Goal: Task Accomplishment & Management: Complete application form

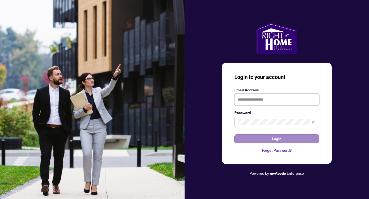
type input "**********"
click at [299, 137] on button "Login" at bounding box center [276, 139] width 85 height 9
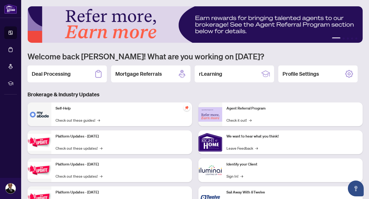
click at [36, 115] on img at bounding box center [40, 115] width 24 height 24
click at [99, 120] on span "→" at bounding box center [99, 120] width 3 height 6
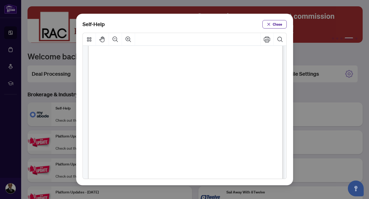
scroll to position [383, 0]
click at [273, 26] on span "Close" at bounding box center [278, 24] width 10 height 8
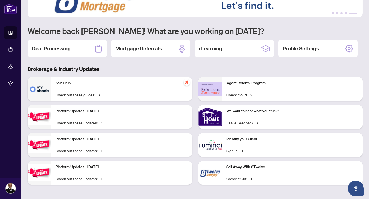
scroll to position [0, 0]
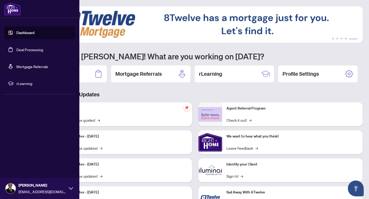
click at [23, 52] on link "Deal Processing" at bounding box center [29, 49] width 27 height 5
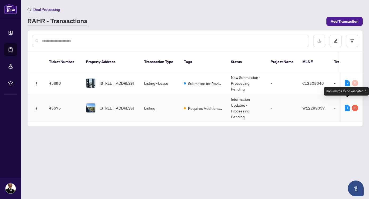
click at [347, 105] on div "1" at bounding box center [347, 108] width 5 height 6
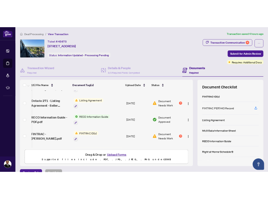
scroll to position [0, 4]
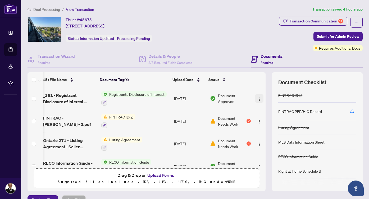
click at [259, 99] on img "button" at bounding box center [259, 99] width 4 height 4
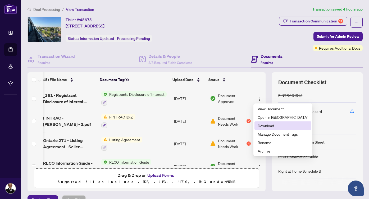
click at [259, 126] on span "Download" at bounding box center [283, 126] width 51 height 6
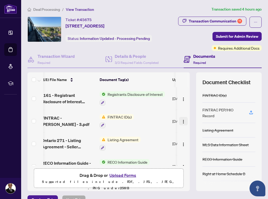
click at [183, 121] on img "button" at bounding box center [183, 122] width 4 height 4
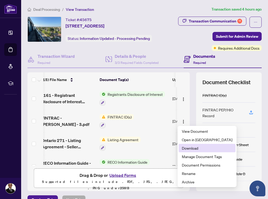
click at [192, 148] on span "Download" at bounding box center [207, 148] width 51 height 6
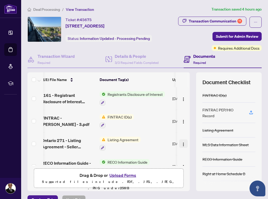
click at [183, 146] on img "button" at bounding box center [183, 145] width 4 height 4
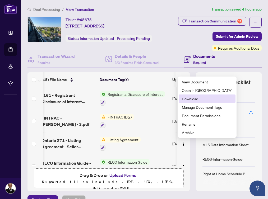
click at [197, 98] on span "Download" at bounding box center [207, 99] width 51 height 6
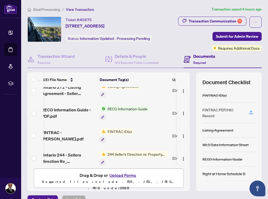
scroll to position [55, 4]
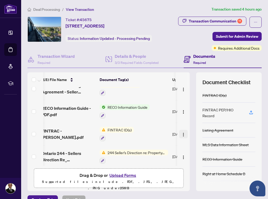
click at [184, 135] on button "button" at bounding box center [183, 134] width 8 height 8
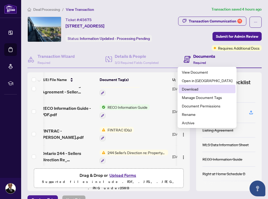
click at [198, 91] on span "Download" at bounding box center [207, 89] width 51 height 6
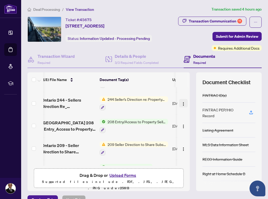
scroll to position [110, 4]
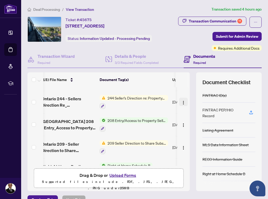
click at [183, 102] on img "button" at bounding box center [183, 103] width 4 height 4
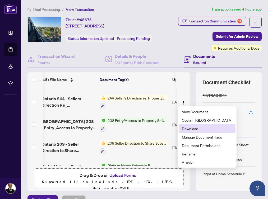
click at [187, 128] on span "Download" at bounding box center [207, 129] width 51 height 6
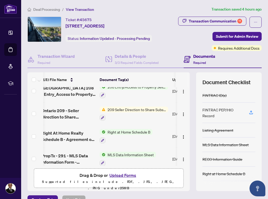
scroll to position [144, 4]
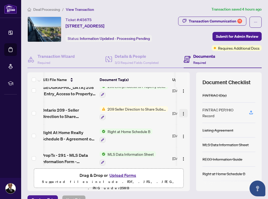
click at [181, 112] on img "button" at bounding box center [183, 114] width 4 height 4
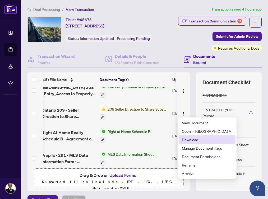
click at [190, 140] on span "Download" at bounding box center [207, 140] width 51 height 6
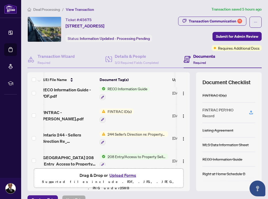
scroll to position [67, 4]
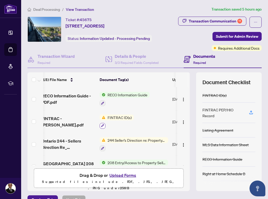
click at [104, 126] on icon "button" at bounding box center [102, 125] width 3 height 3
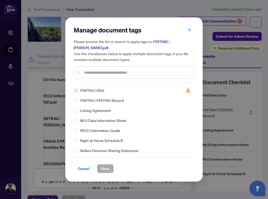
click at [84, 167] on span "Cancel" at bounding box center [84, 169] width 12 height 8
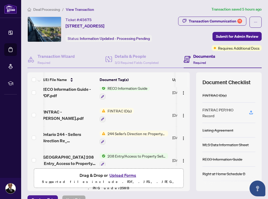
scroll to position [78, 4]
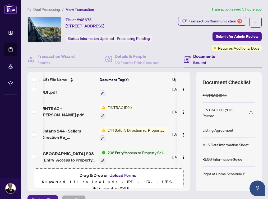
click at [126, 177] on button "Upload Forms" at bounding box center [123, 175] width 30 height 7
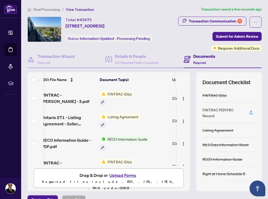
scroll to position [130, 4]
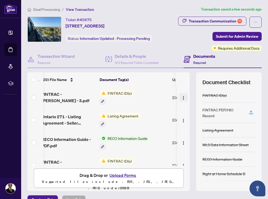
click at [181, 97] on img "button" at bounding box center [183, 98] width 4 height 4
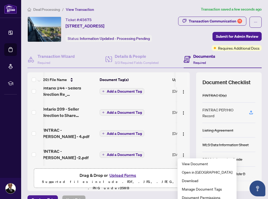
scroll to position [0, 4]
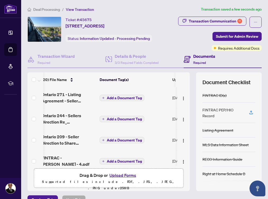
click at [136, 99] on span "Add a Document Tag" at bounding box center [124, 98] width 35 height 4
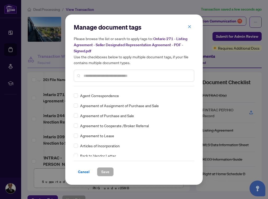
scroll to position [112, 0]
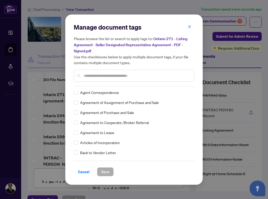
click at [133, 78] on div at bounding box center [134, 76] width 121 height 12
click at [135, 75] on input "text" at bounding box center [137, 76] width 106 height 6
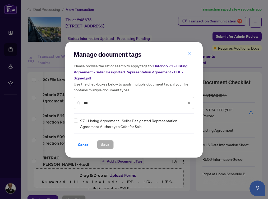
scroll to position [0, 0]
type input "***"
click at [107, 143] on span "Save" at bounding box center [105, 145] width 8 height 8
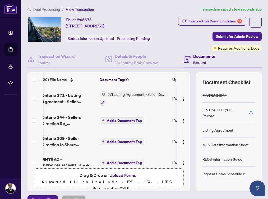
click at [109, 122] on span "Add a Document Tag" at bounding box center [124, 121] width 35 height 4
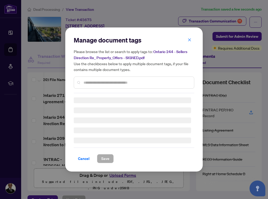
click at [116, 85] on div "Manage document tags Please browse the list or search to apply tags to: Ontario…" at bounding box center [134, 99] width 121 height 127
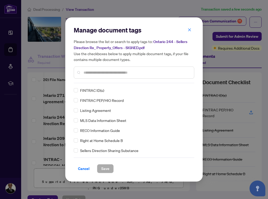
click at [112, 73] on input "text" at bounding box center [137, 73] width 106 height 6
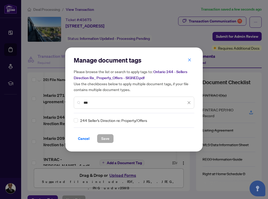
type input "***"
click at [97, 119] on span "244 Seller’s Direction re: Property/Offers" at bounding box center [113, 121] width 67 height 6
click at [107, 135] on span "Save" at bounding box center [105, 139] width 8 height 8
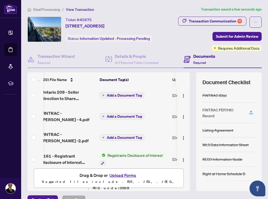
scroll to position [48, 4]
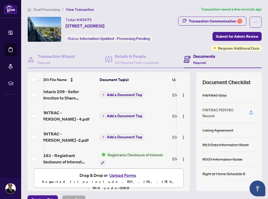
click at [118, 95] on span "Add a Document Tag" at bounding box center [124, 95] width 35 height 4
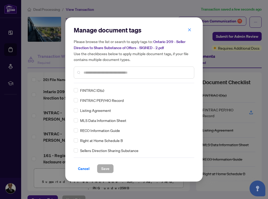
click at [98, 75] on input "text" at bounding box center [137, 73] width 106 height 6
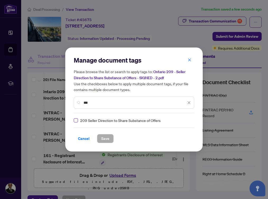
type input "***"
click at [110, 138] on button "Save" at bounding box center [105, 138] width 17 height 9
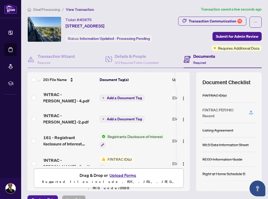
scroll to position [0, 0]
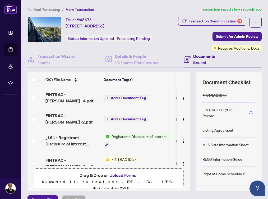
click at [131, 97] on span "Add a Document Tag" at bounding box center [128, 98] width 35 height 4
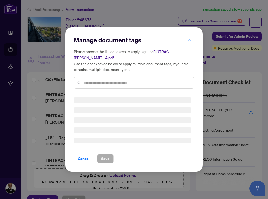
click at [133, 82] on div "Manage document tags Please browse the list or search to apply tags to: FINTRAC…" at bounding box center [134, 64] width 121 height 57
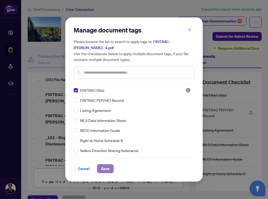
click at [103, 170] on span "Save" at bounding box center [105, 169] width 8 height 8
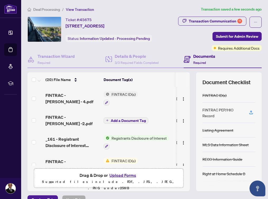
click at [136, 122] on span "Add a Document Tag" at bounding box center [128, 121] width 35 height 4
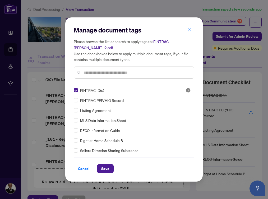
click at [106, 174] on div "Manage document tags Please browse the list or search to apply tags to: FINTRAC…" at bounding box center [134, 99] width 138 height 165
click at [107, 172] on span "Save" at bounding box center [105, 169] width 8 height 8
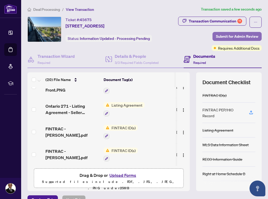
click at [238, 39] on span "Submit for Admin Review" at bounding box center [237, 36] width 42 height 8
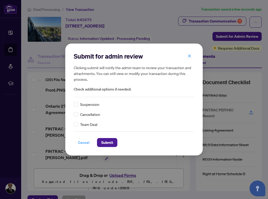
click at [84, 142] on span "Cancel" at bounding box center [84, 143] width 12 height 8
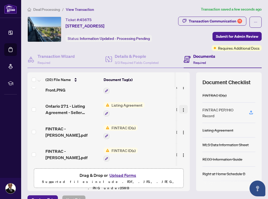
click at [183, 108] on img "button" at bounding box center [183, 110] width 4 height 4
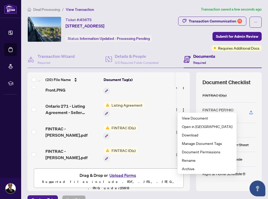
click at [136, 111] on div at bounding box center [124, 113] width 41 height 6
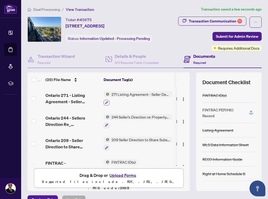
click at [106, 102] on icon "button" at bounding box center [106, 102] width 3 height 3
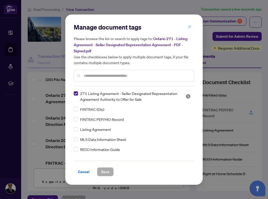
click at [190, 27] on icon "close" at bounding box center [189, 26] width 3 height 3
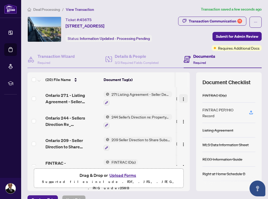
click at [183, 98] on img "button" at bounding box center [183, 99] width 4 height 4
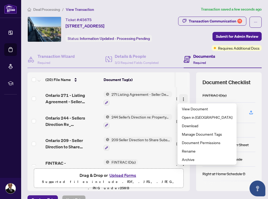
click at [183, 98] on img "button" at bounding box center [183, 99] width 4 height 4
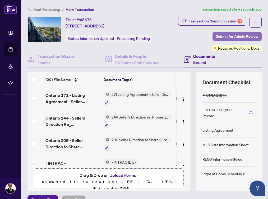
click at [232, 39] on span "Submit for Admin Review" at bounding box center [237, 36] width 42 height 8
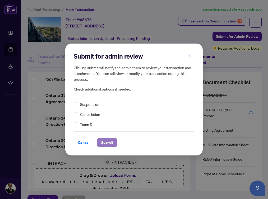
click at [105, 143] on span "Submit" at bounding box center [107, 143] width 12 height 8
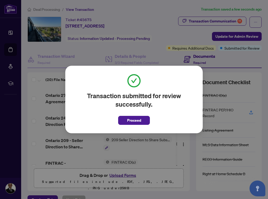
click at [127, 126] on div "Transaction submitted for review successfully. Proceed Cancel OK" at bounding box center [134, 100] width 138 height 68
click at [134, 120] on span "Proceed" at bounding box center [134, 120] width 14 height 8
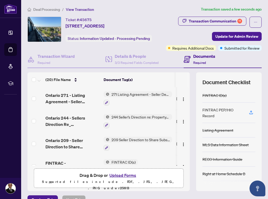
click at [51, 8] on span "Deal Processing" at bounding box center [46, 9] width 27 height 5
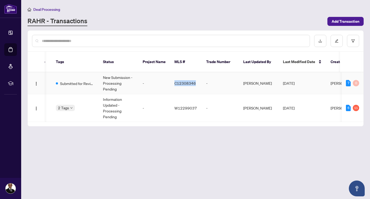
drag, startPoint x: 195, startPoint y: 77, endPoint x: 175, endPoint y: 77, distance: 19.8
click at [175, 77] on td "C12308346" at bounding box center [186, 83] width 32 height 22
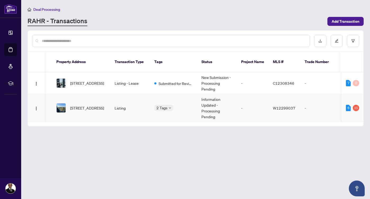
scroll to position [0, 31]
